Goal: Transaction & Acquisition: Purchase product/service

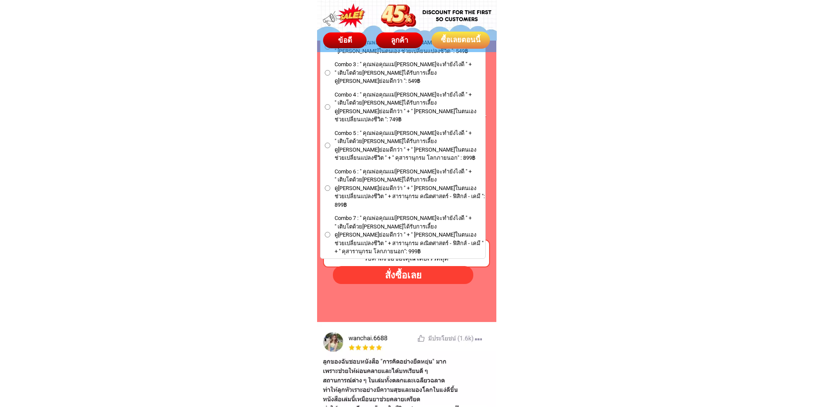
scroll to position [4952, 0]
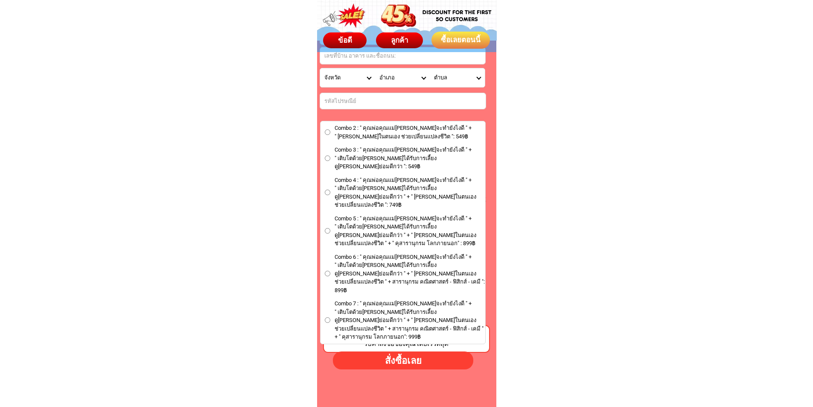
click at [326, 131] on input "Combo 2 : " คุณพ่อคุณแม่[PERSON_NAME]จะทำยังไงดี " + " [PERSON_NAME]ในตนเอง ช่ว…" at bounding box center [328, 132] width 6 height 6
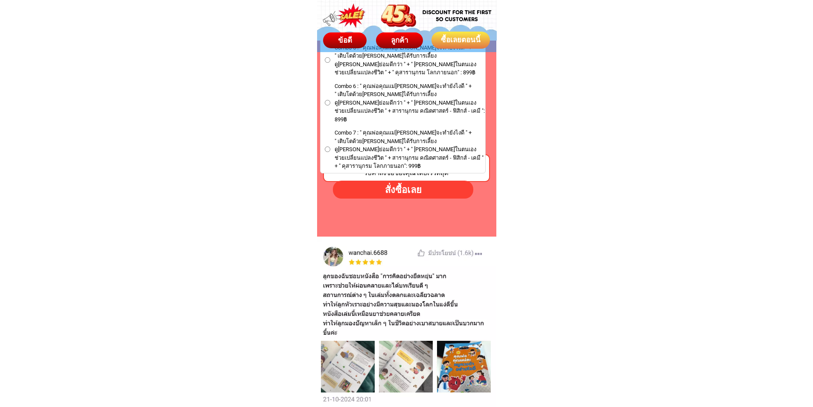
click at [398, 191] on div "สั่งซื้อเลย" at bounding box center [403, 189] width 141 height 14
radio input "true"
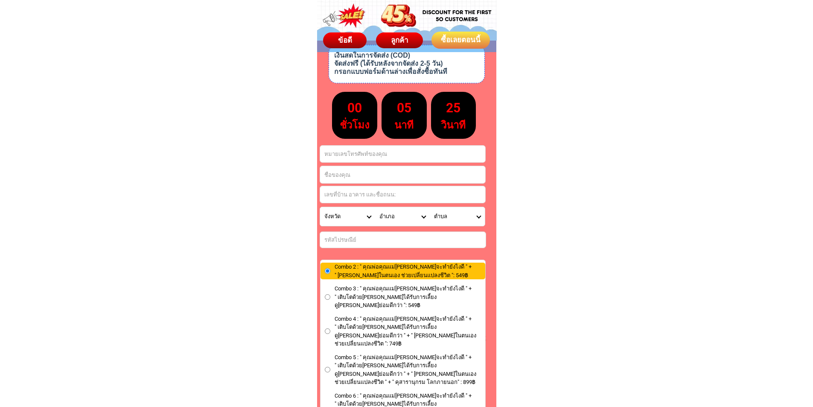
scroll to position [4808, 0]
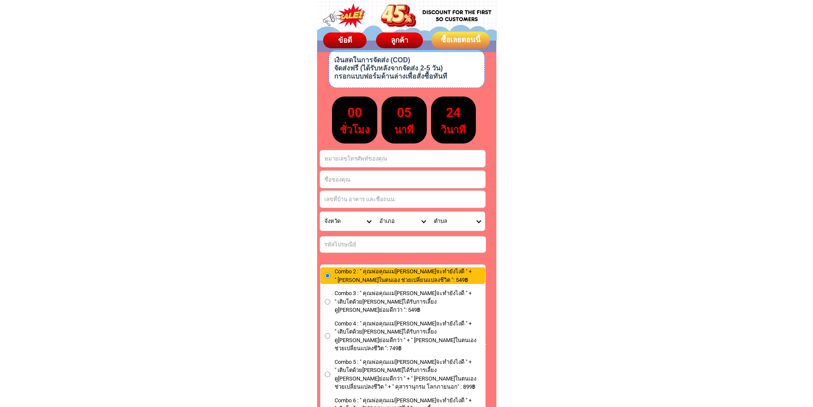
click at [356, 156] on input "Input phone_number" at bounding box center [402, 158] width 165 height 17
type input "0853234450"
click at [351, 180] on input "Input full_name" at bounding box center [402, 179] width 165 height 17
type input "v"
type input "[PERSON_NAME]"
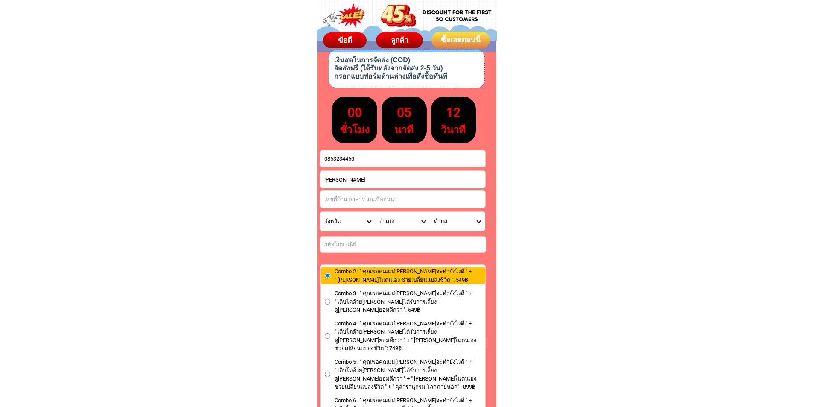
click at [402, 199] on input "Input address" at bounding box center [402, 199] width 165 height 17
type input "บจก.กังเยน ไดมอนด์ ทูลส์ (ไทยแลนด์)"
click at [370, 222] on select "จังหวัด กระบี่/ Krabi กรุงเทพมหานคร/ [GEOGRAPHIC_DATA] กาญจนบุรี/ [GEOGRAPHIC_D…" at bounding box center [347, 221] width 55 height 19
select select "66_R1908812"
click at [320, 212] on select "จังหวัด กระบี่/ Krabi กรุงเทพมหานคร/ [GEOGRAPHIC_DATA] กาญจนบุรี/ [GEOGRAPHIC_D…" at bounding box center [347, 221] width 55 height 19
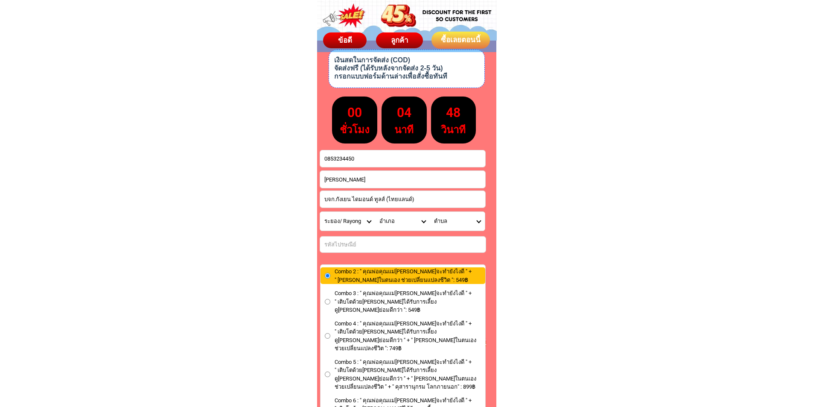
click at [419, 223] on select "อำเภอ แกลง/ Klaeng เขาชะเมา/ [GEOGRAPHIC_DATA] [PERSON_NAME]พัฒนา/ [GEOGRAPHIC_…" at bounding box center [402, 221] width 55 height 19
select select "66_R323"
click at [375, 212] on select "อำเภอ แกลง/ Klaeng เขาชะเมา/ [GEOGRAPHIC_DATA] [PERSON_NAME]พัฒนา/ [GEOGRAPHIC_…" at bounding box center [402, 221] width 55 height 19
click at [479, 221] on select "ตำบล [PERSON_NAME]/ Ta Sit ปลวกแดง/ Pluak Daeng มาบยางพร/ Map Yang Phon แม่น้ำค…" at bounding box center [457, 221] width 55 height 19
select select "66_R0001048"
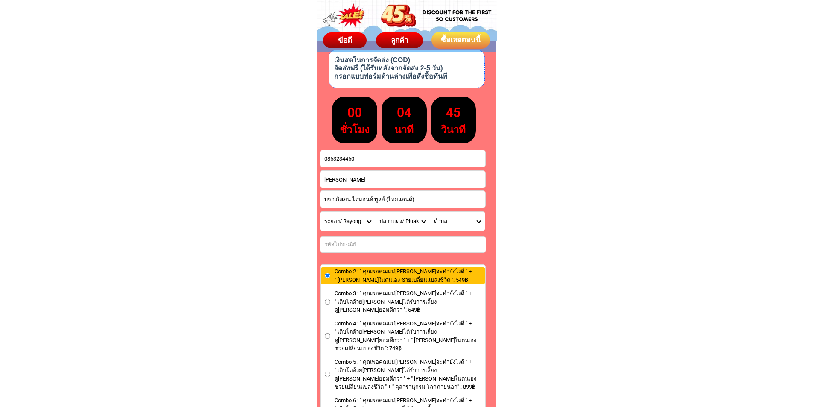
click at [430, 212] on select "ตำบล [PERSON_NAME]/ Ta Sit ปลวกแดง/ Pluak Daeng มาบยางพร/ Map Yang Phon แม่น้ำค…" at bounding box center [457, 221] width 55 height 19
click at [400, 247] on input "Input number_input_1" at bounding box center [403, 244] width 166 height 16
type input "21140"
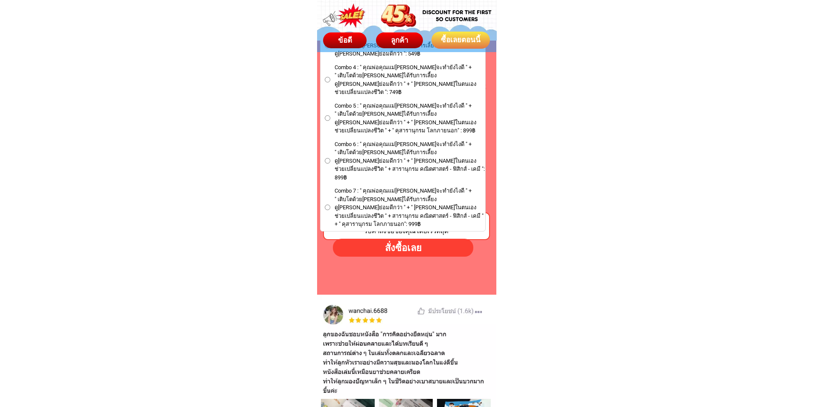
scroll to position [4979, 0]
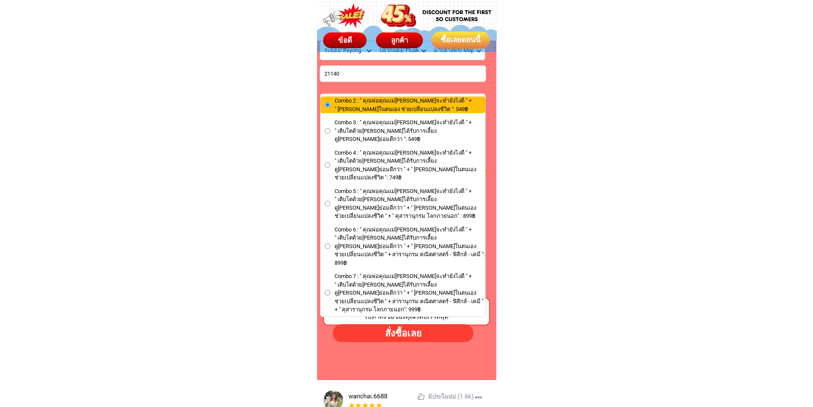
click at [428, 335] on div "สั่งซื้อเลย" at bounding box center [402, 332] width 151 height 15
radio input "true"
